Goal: Transaction & Acquisition: Purchase product/service

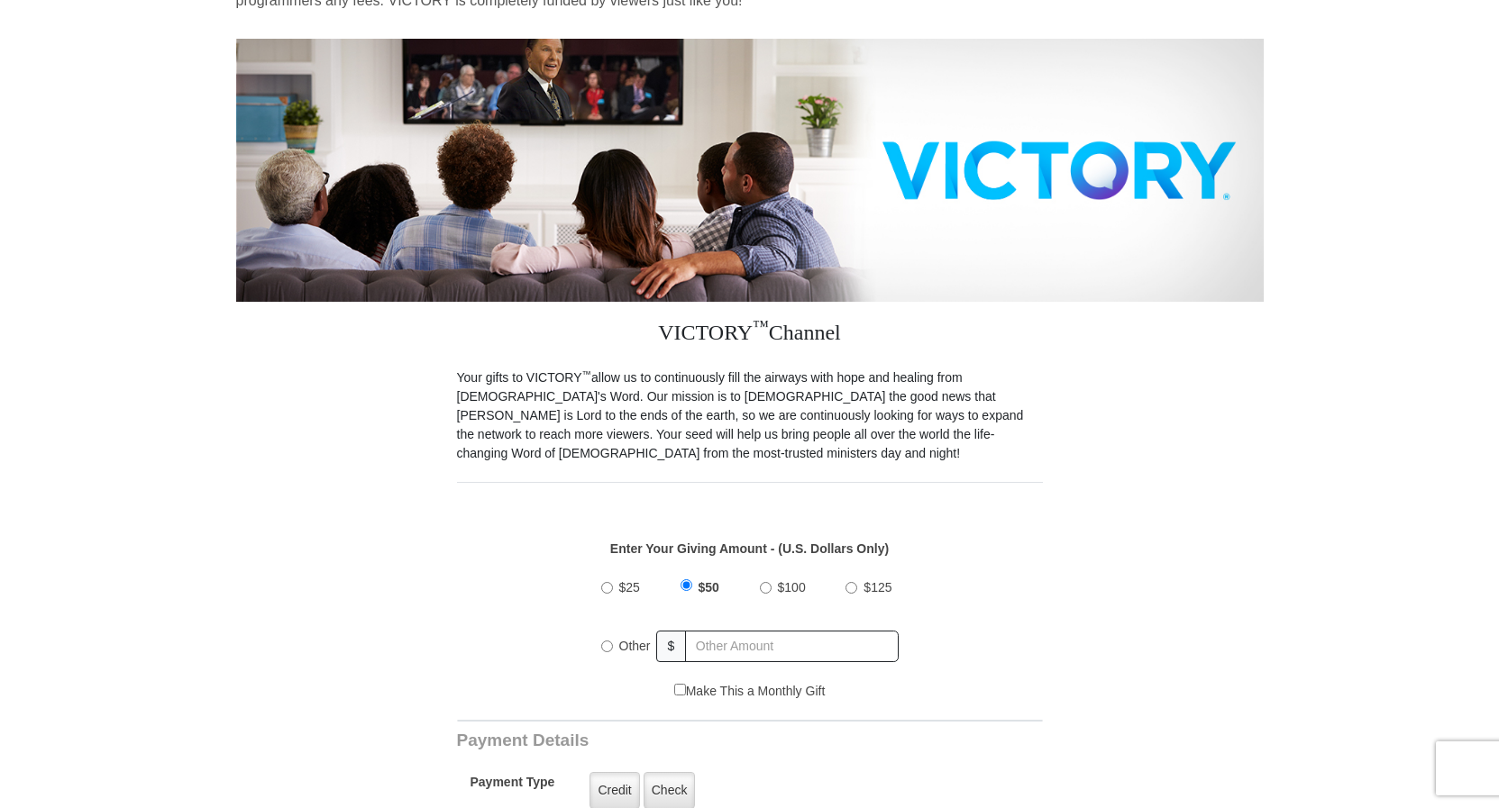
scroll to position [276, 0]
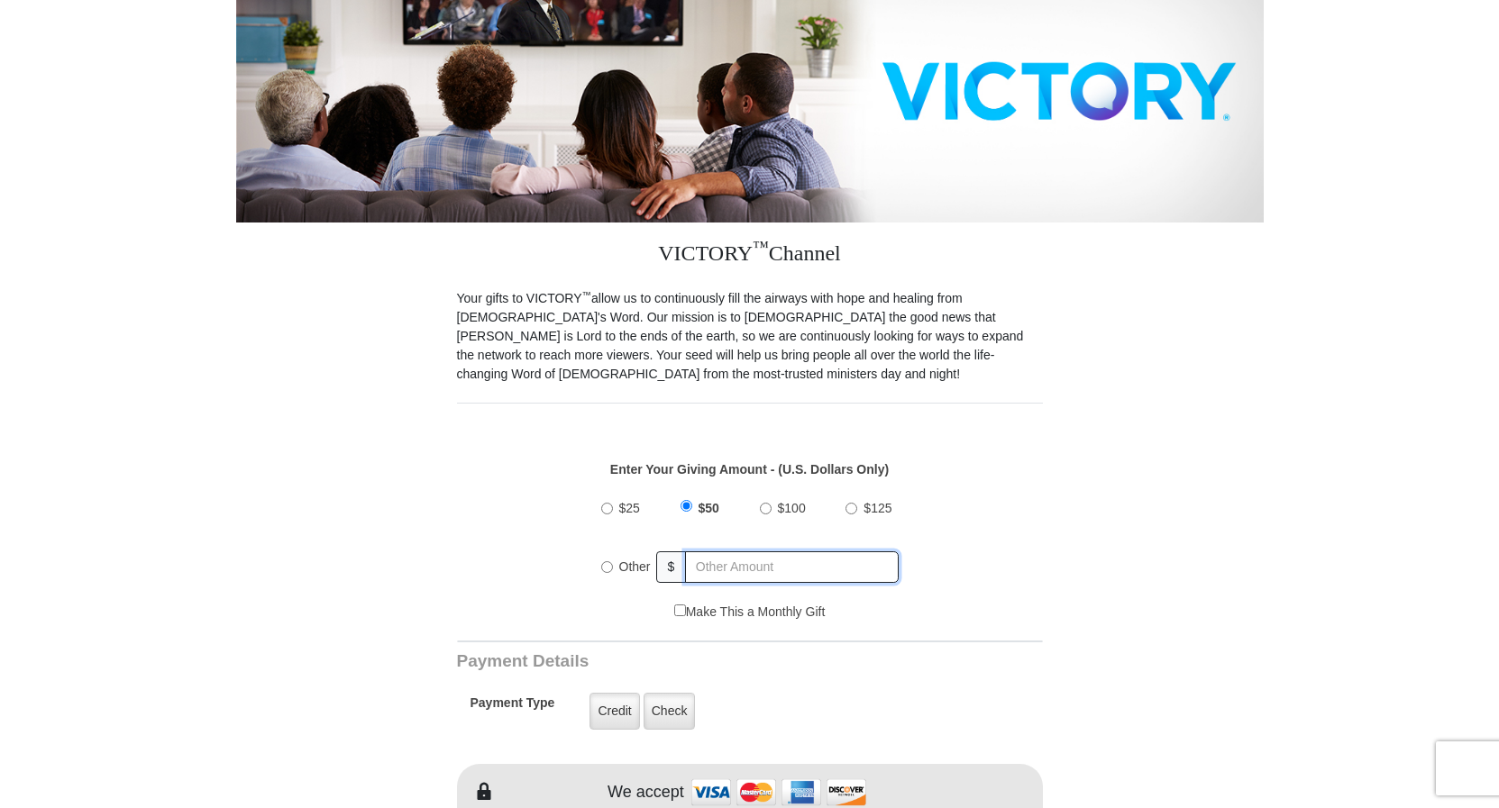
click at [787, 555] on input "text" at bounding box center [791, 567] width 213 height 32
radio input "true"
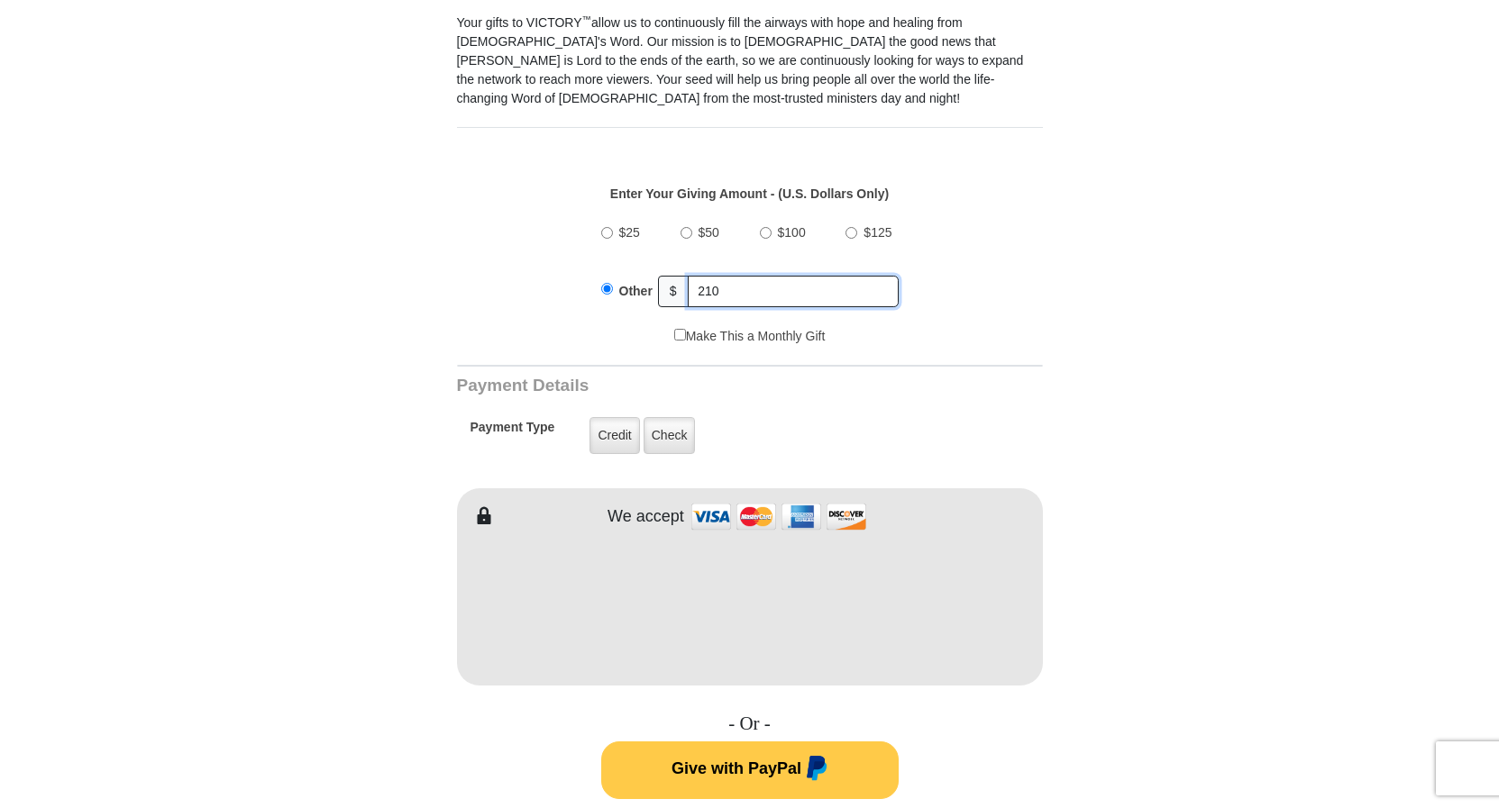
scroll to position [643, 0]
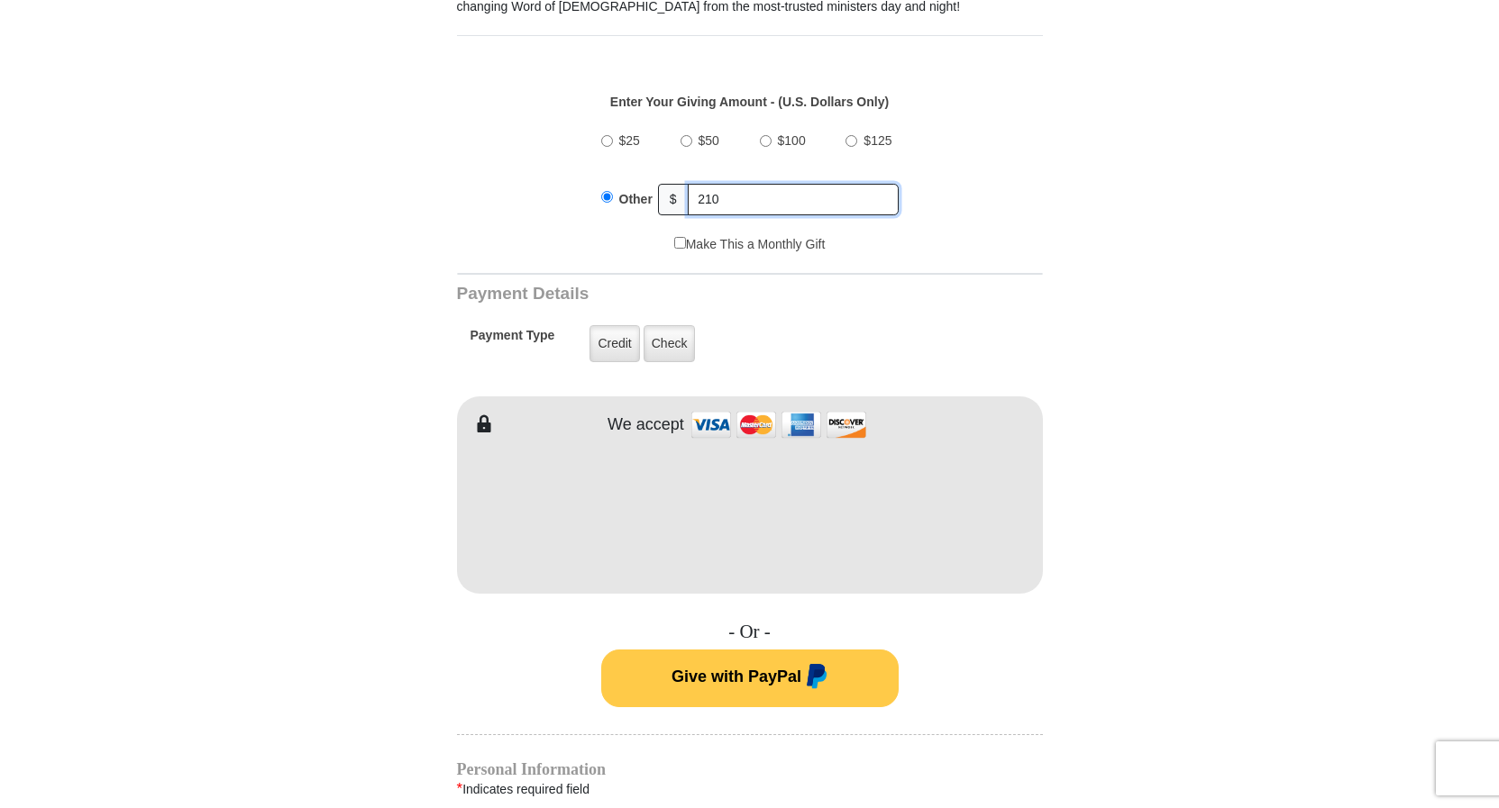
type input "210"
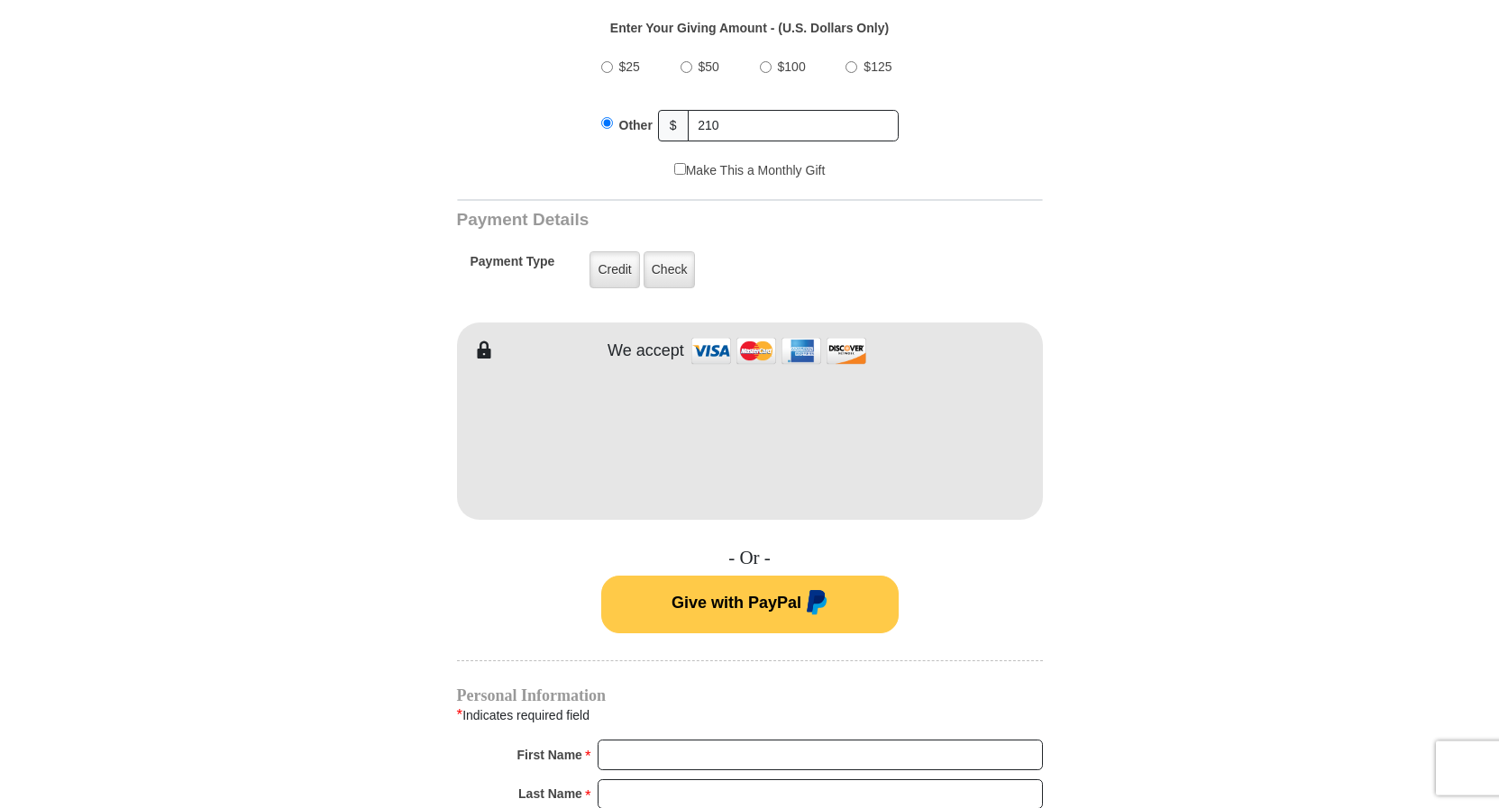
scroll to position [827, 0]
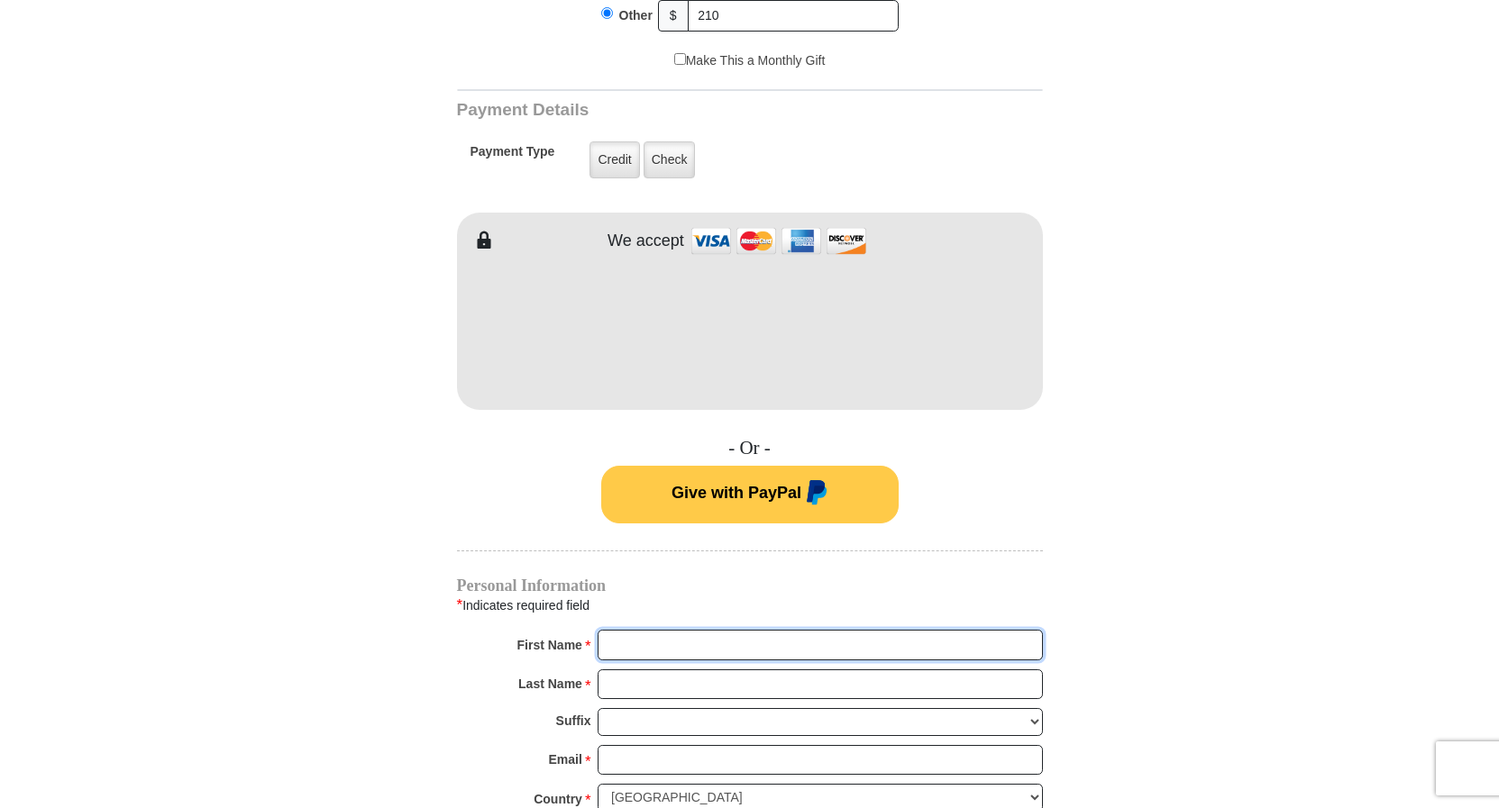
click at [687, 630] on input "First Name *" at bounding box center [819, 645] width 445 height 31
type input "[PERSON_NAME]"
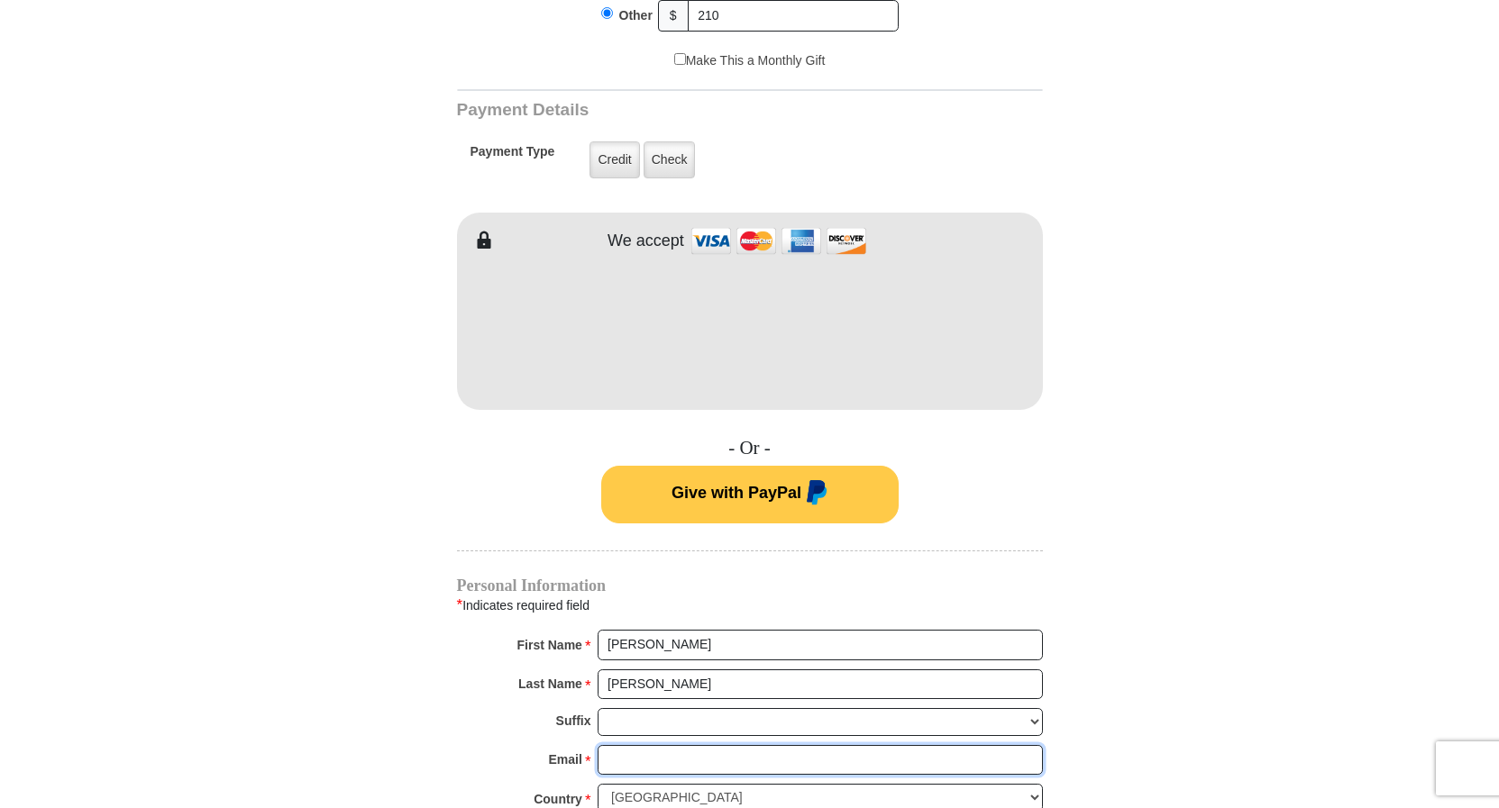
type input "[EMAIL_ADDRESS][DOMAIN_NAME]"
type input "213 suburban Dr"
type input "[PERSON_NAME]"
select select "MT"
type input "59101"
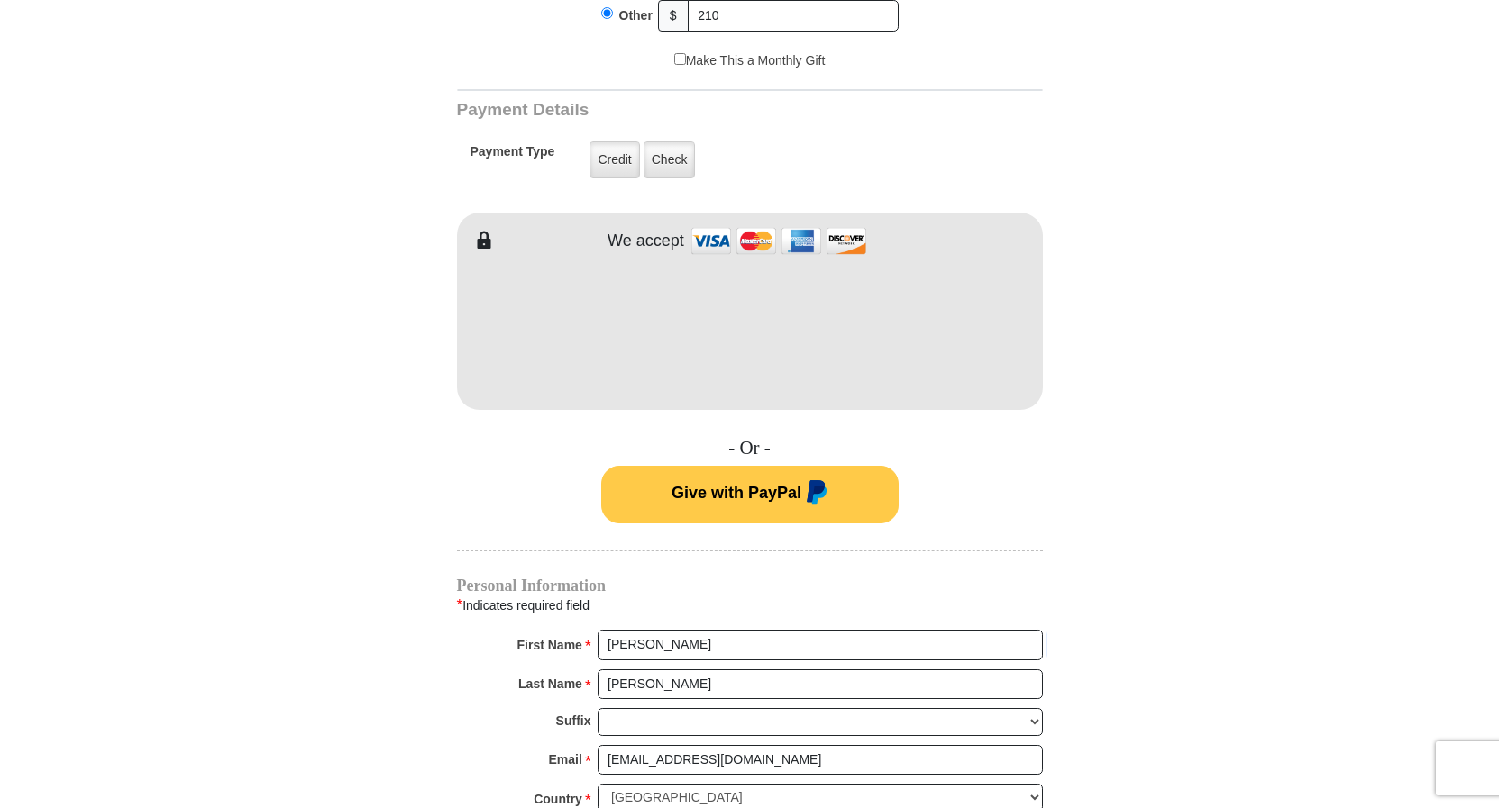
type input "4062810636"
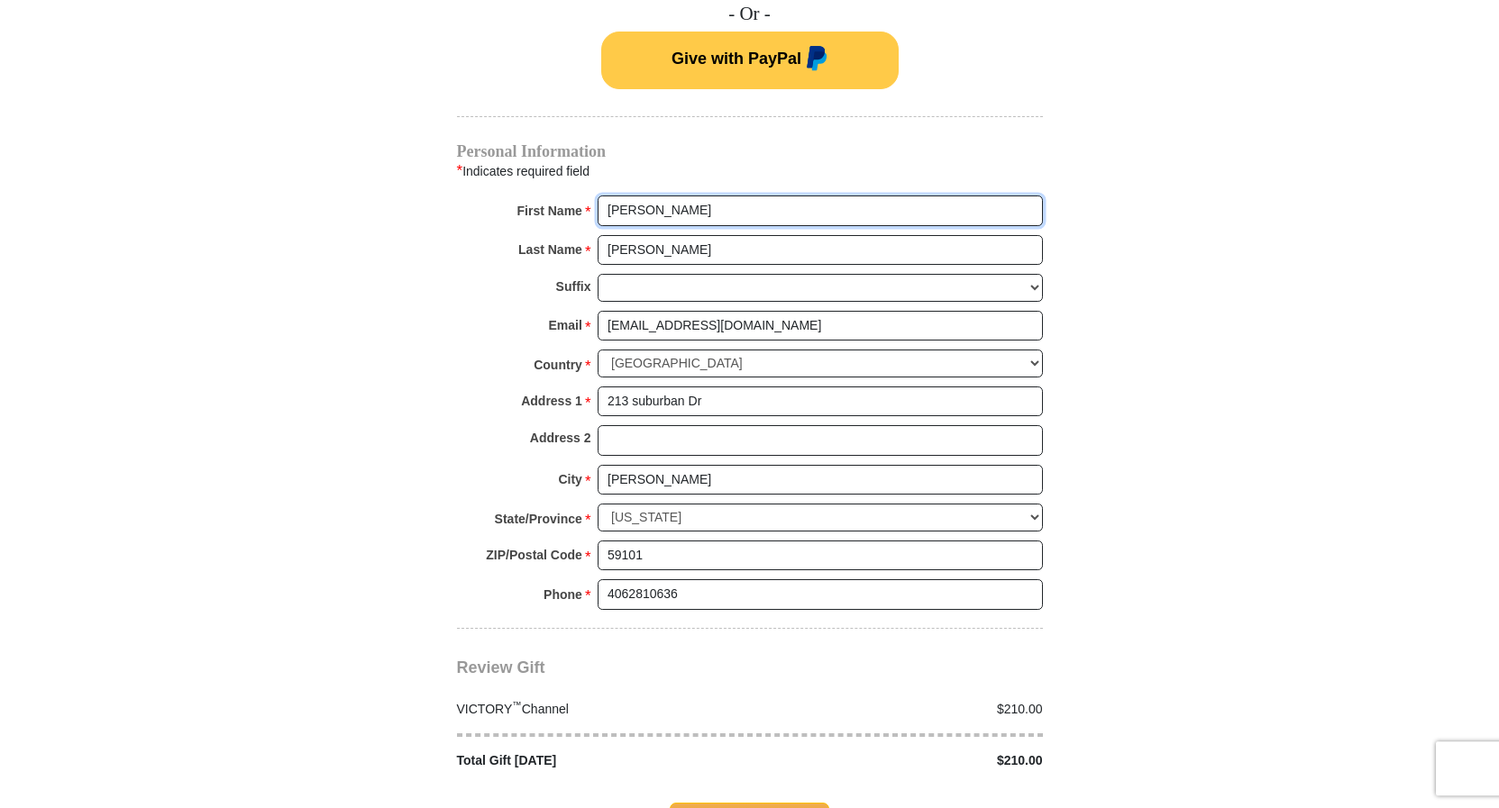
scroll to position [1287, 0]
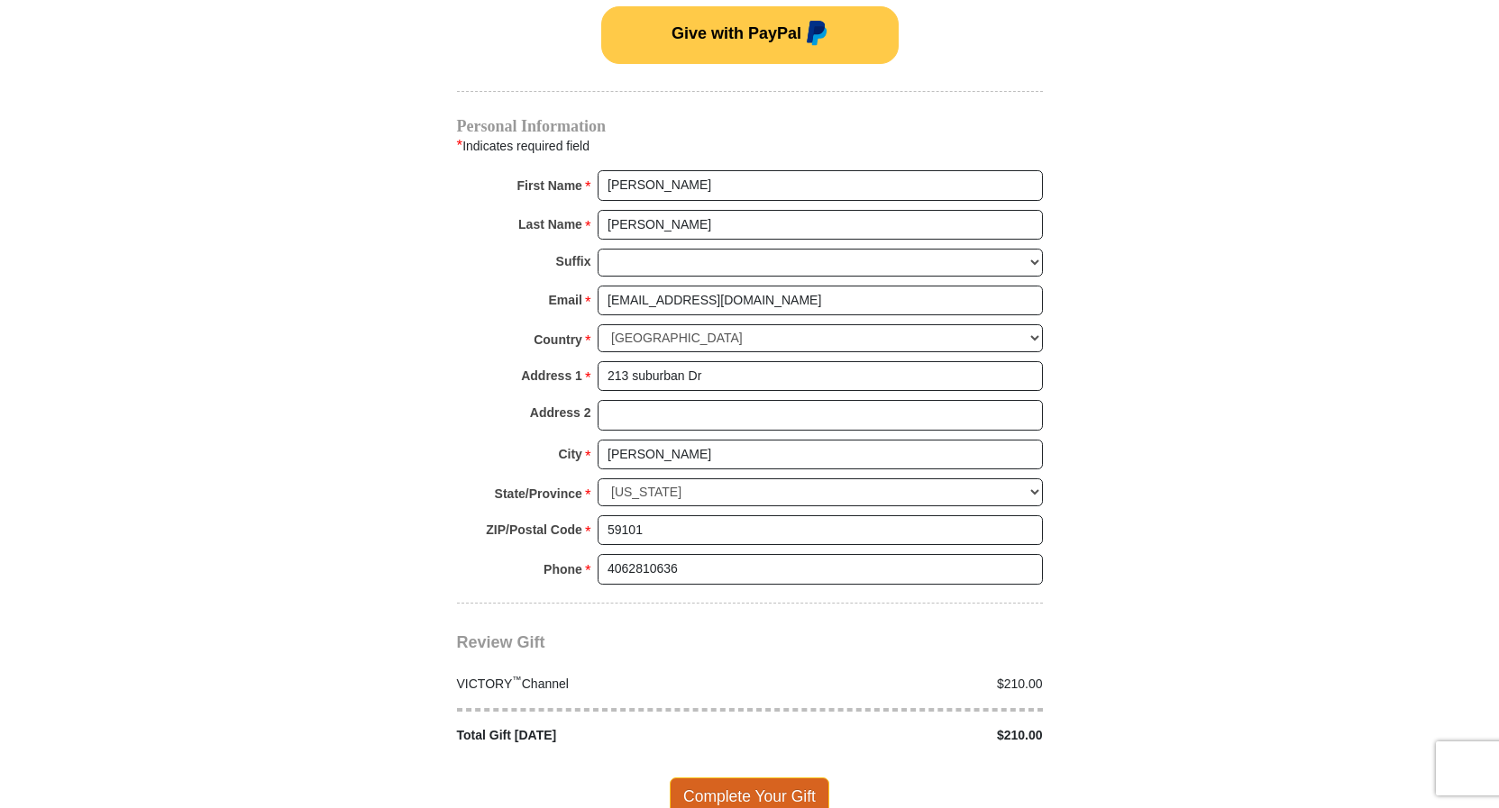
click at [736, 778] on span "Complete Your Gift" at bounding box center [749, 797] width 159 height 38
